Goal: Task Accomplishment & Management: Use online tool/utility

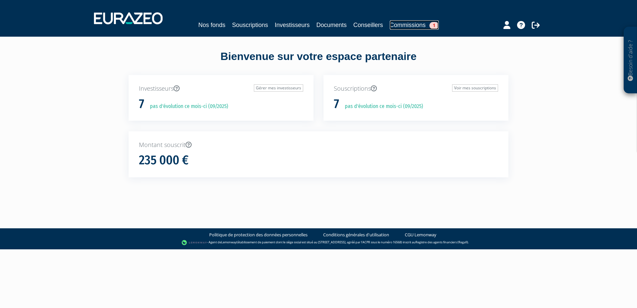
click at [433, 26] on span "1" at bounding box center [434, 25] width 9 height 7
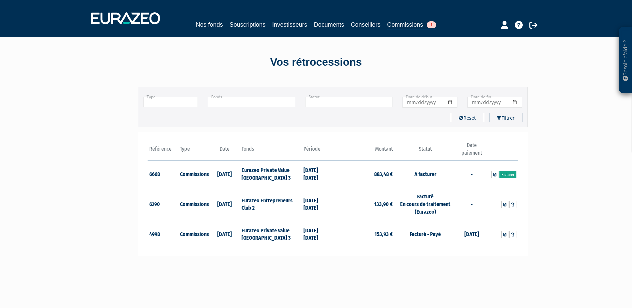
click at [508, 174] on link "Facturer" at bounding box center [507, 174] width 17 height 7
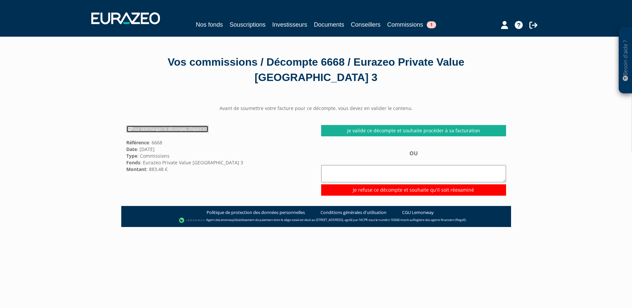
click at [162, 128] on link "Pour télécharger le décompte, cliquez ici" at bounding box center [167, 128] width 82 height 7
click at [626, 76] on p "Besoin d'aide ?" at bounding box center [626, 60] width 8 height 60
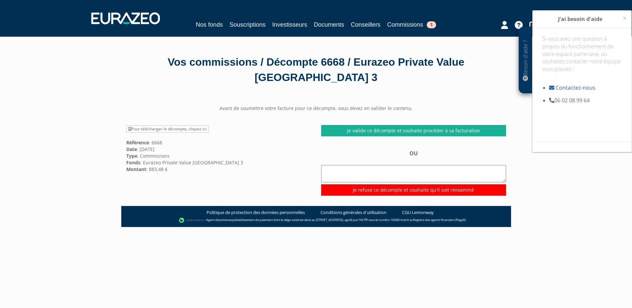
click at [591, 206] on div "Besoin d'aide ? × J'ai besoin d'aide Si vous avez une question à propos du fonc…" at bounding box center [582, 143] width 100 height 267
click at [624, 15] on span "×" at bounding box center [625, 17] width 4 height 9
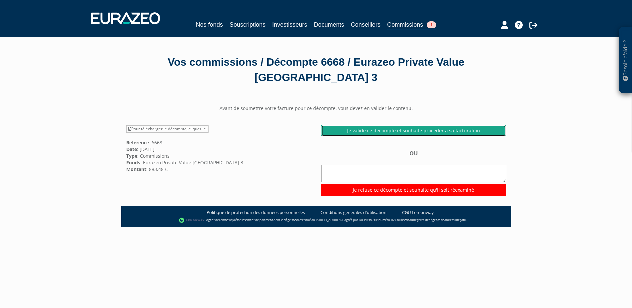
click at [430, 125] on link "Je valide ce décompte et souhaite procéder à sa facturation" at bounding box center [413, 130] width 185 height 11
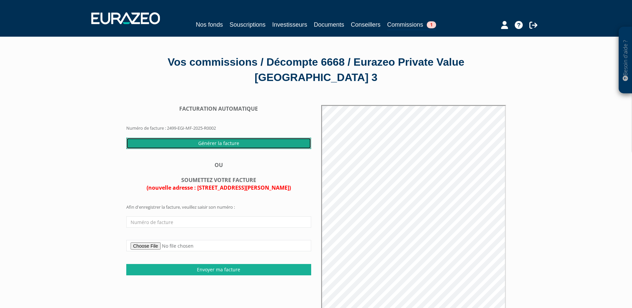
click at [210, 143] on input "Générer la facture" at bounding box center [218, 143] width 185 height 11
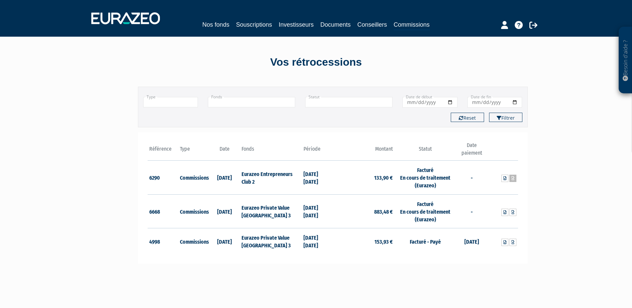
click at [514, 179] on icon at bounding box center [512, 178] width 3 height 4
click at [515, 212] on link at bounding box center [512, 212] width 7 height 7
